Goal: Information Seeking & Learning: Learn about a topic

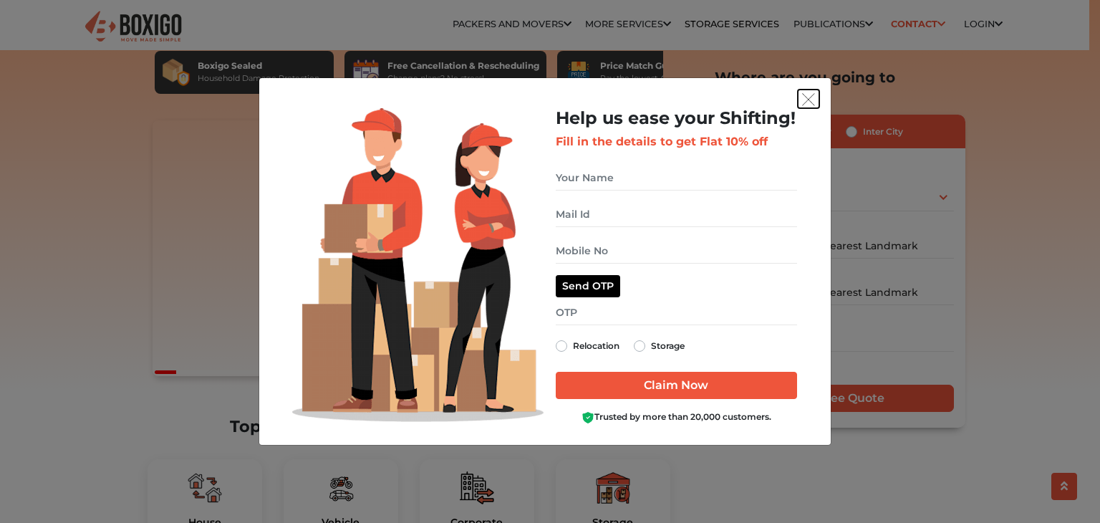
click at [813, 101] on img "get free quote dialog" at bounding box center [808, 99] width 13 height 13
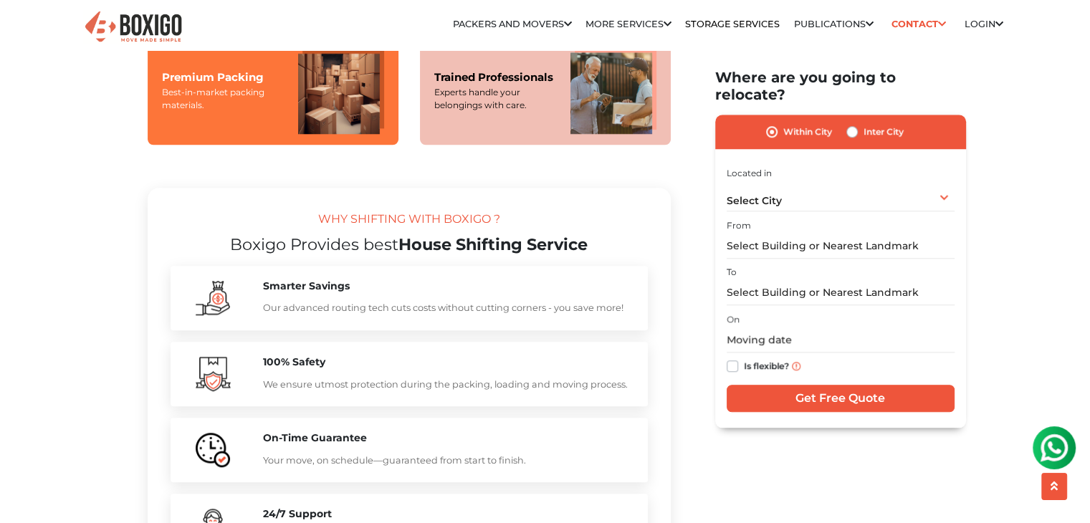
scroll to position [1218, 0]
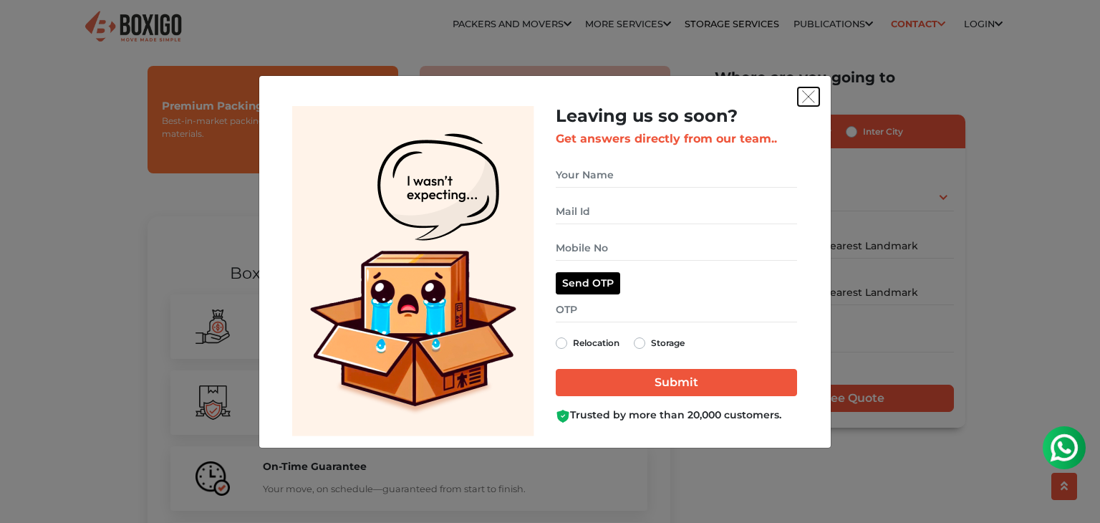
click at [810, 95] on img "get free quote dialog" at bounding box center [808, 96] width 13 height 13
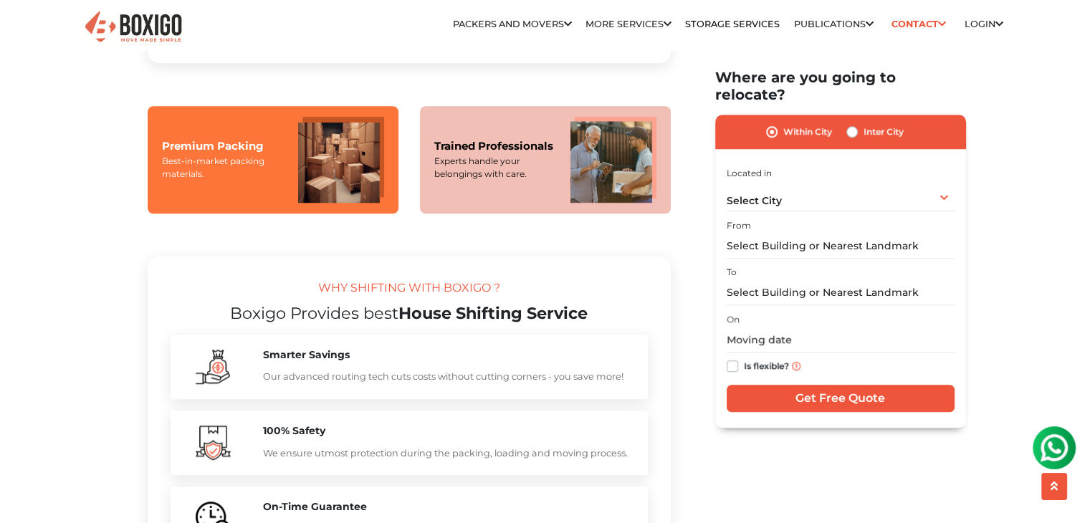
scroll to position [1146, 0]
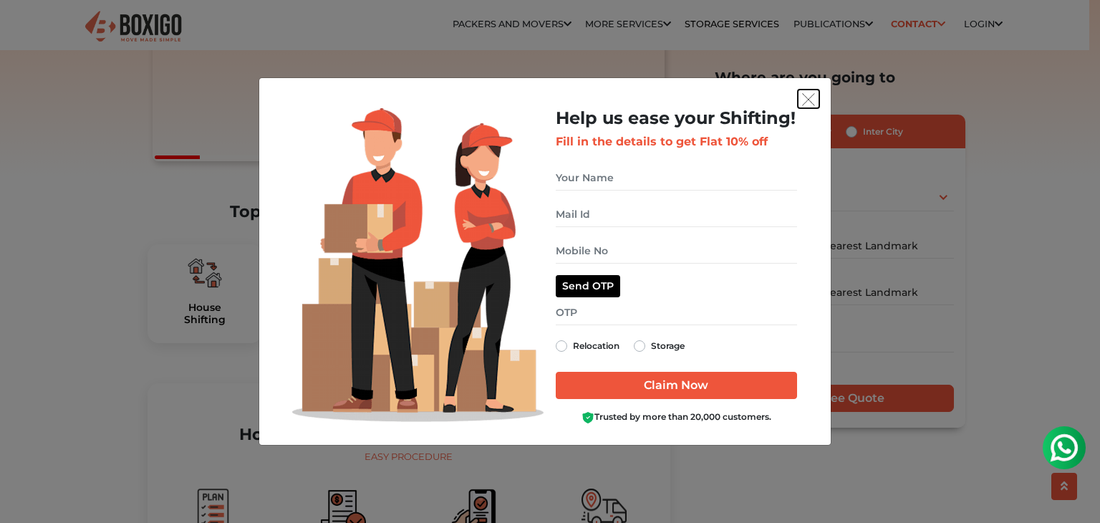
click at [809, 101] on img "get free quote dialog" at bounding box center [808, 99] width 13 height 13
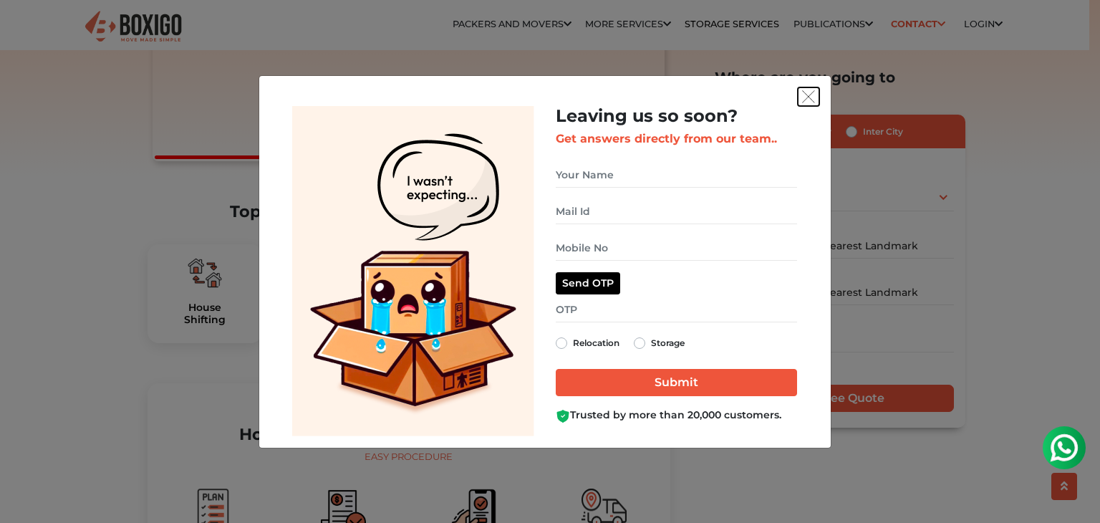
click at [812, 96] on img "get free quote dialog" at bounding box center [808, 96] width 13 height 13
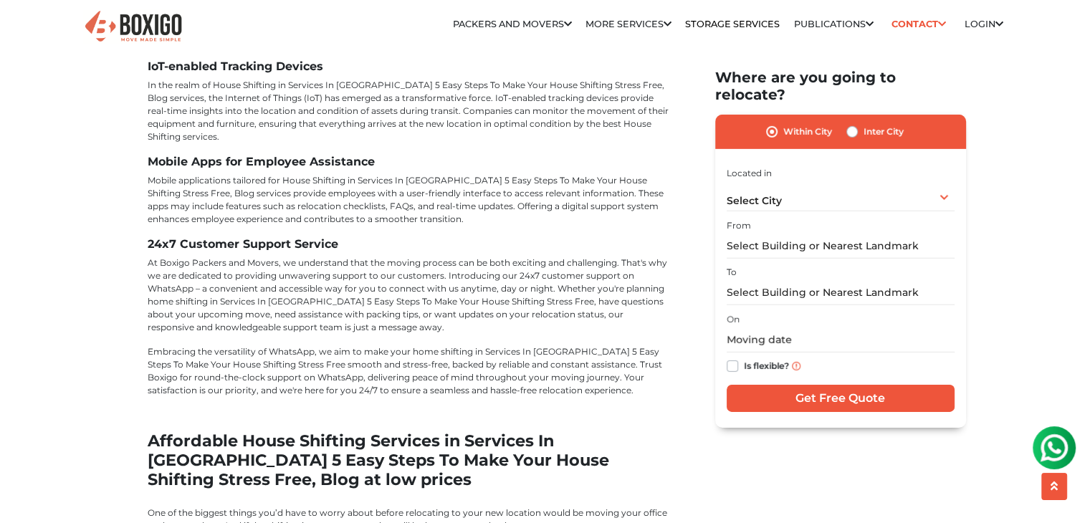
scroll to position [4227, 0]
